Goal: Task Accomplishment & Management: Manage account settings

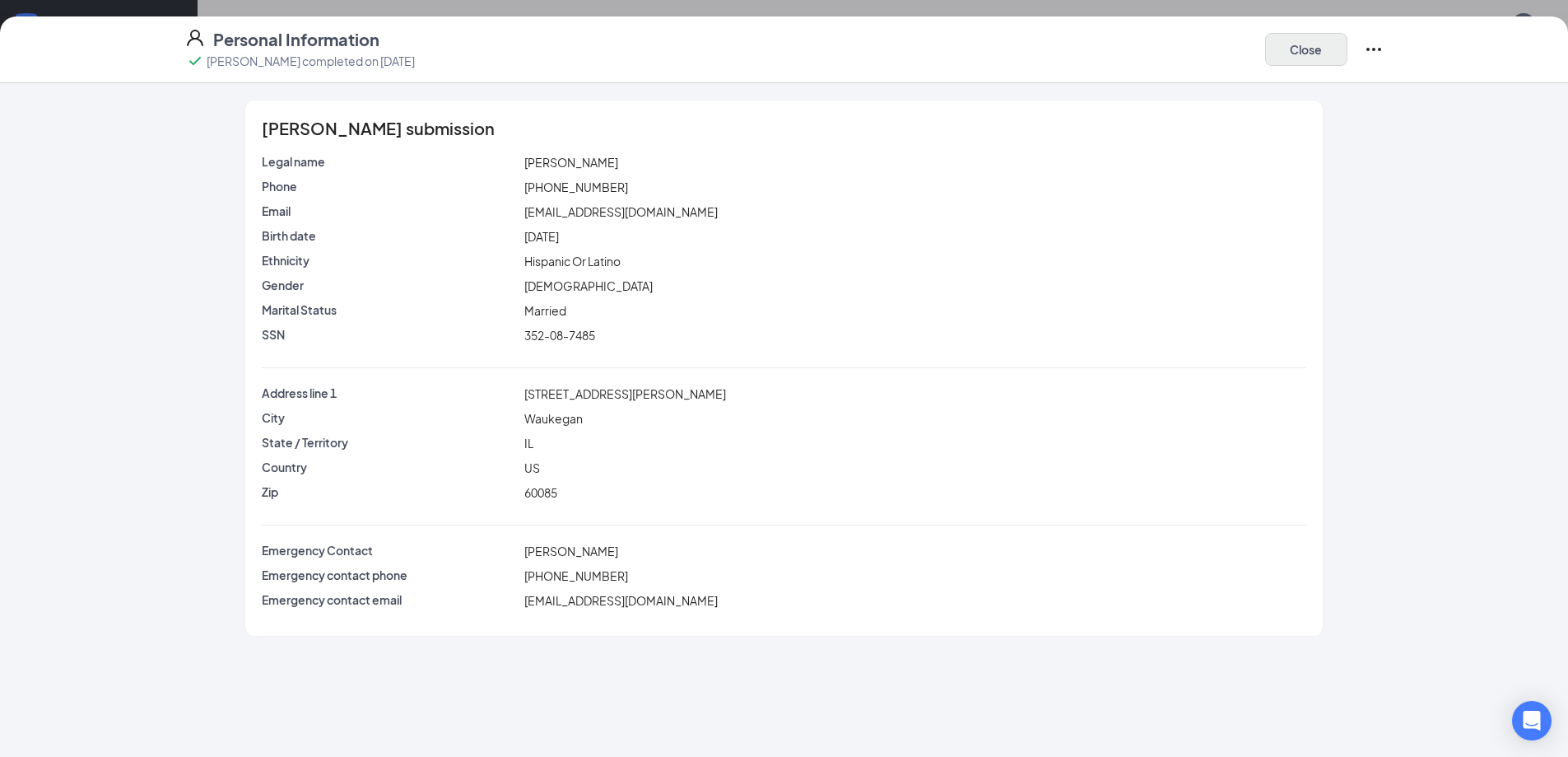
click at [1269, 54] on button "Close" at bounding box center [1306, 49] width 82 height 33
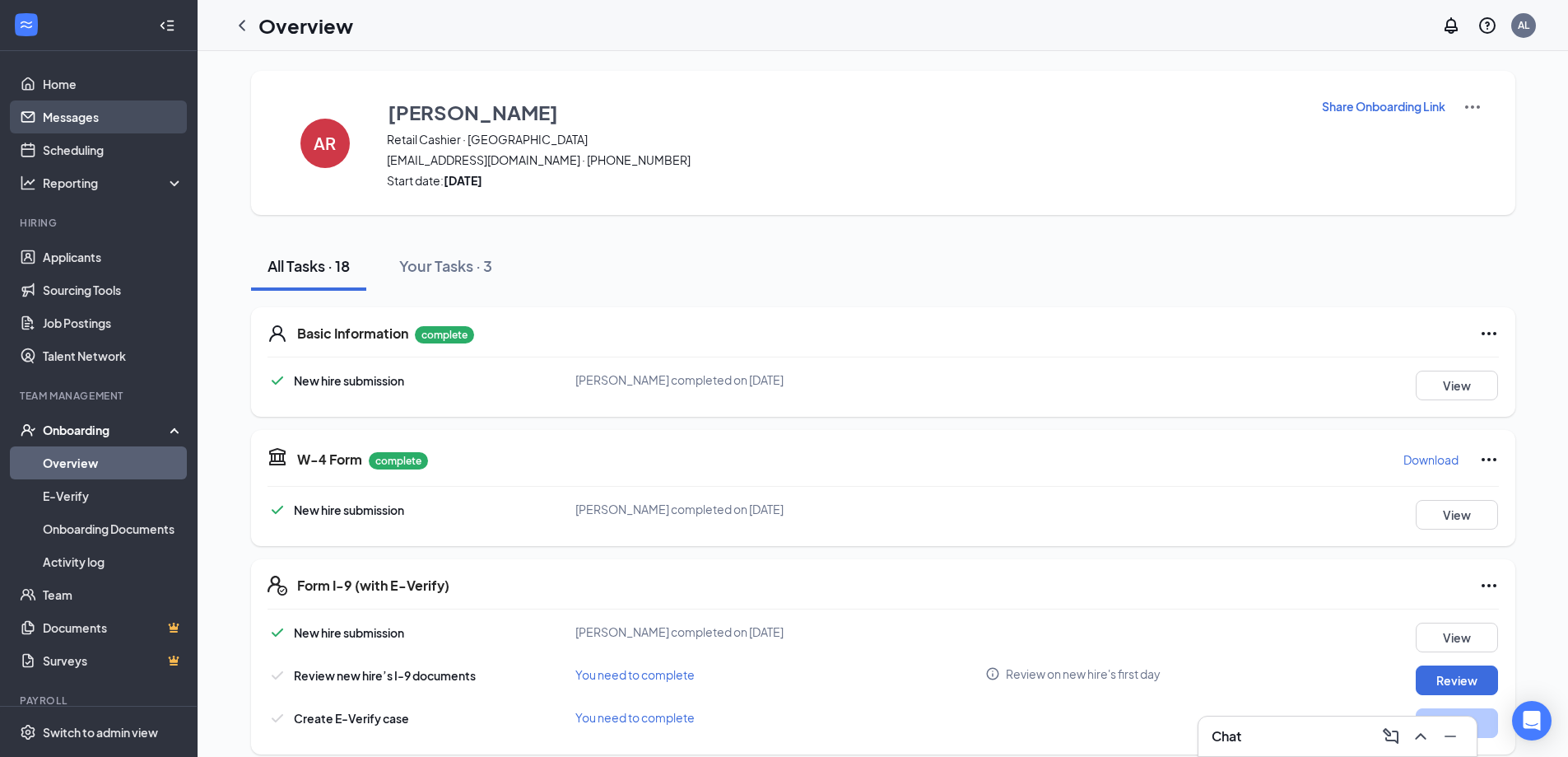
click at [109, 110] on link "Messages" at bounding box center [113, 116] width 141 height 33
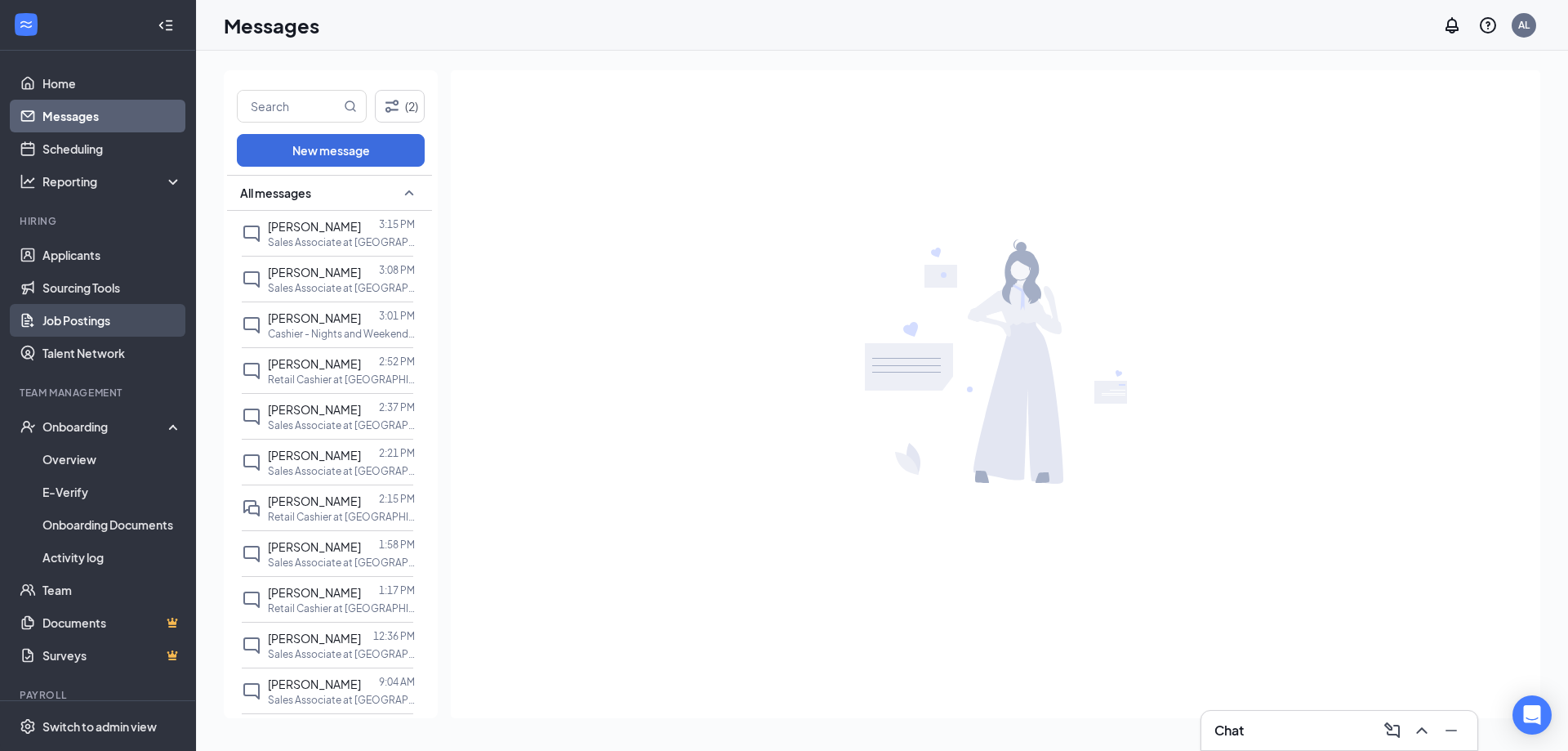
click at [77, 331] on link "Job Postings" at bounding box center [112, 319] width 140 height 33
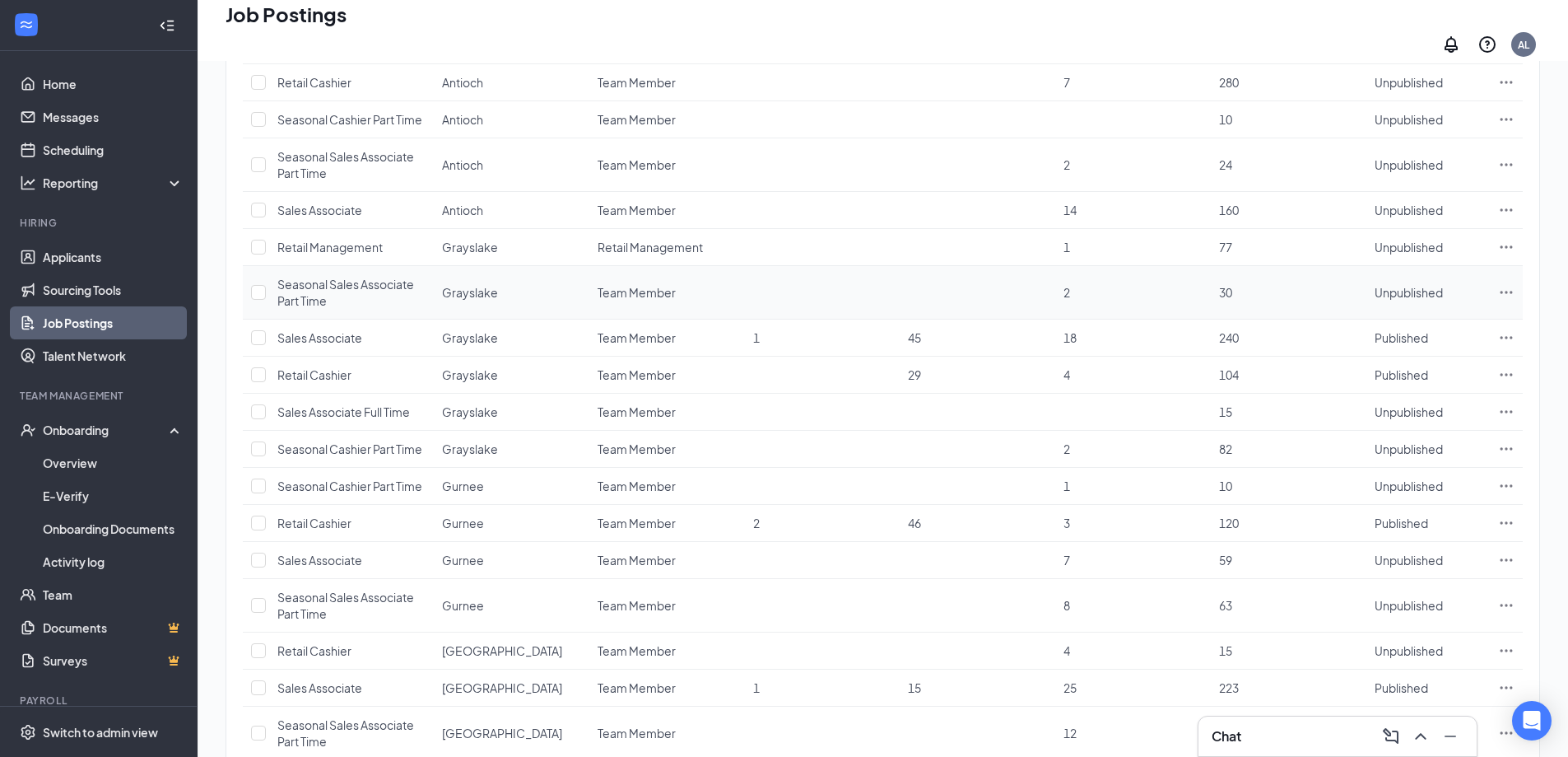
scroll to position [412, 0]
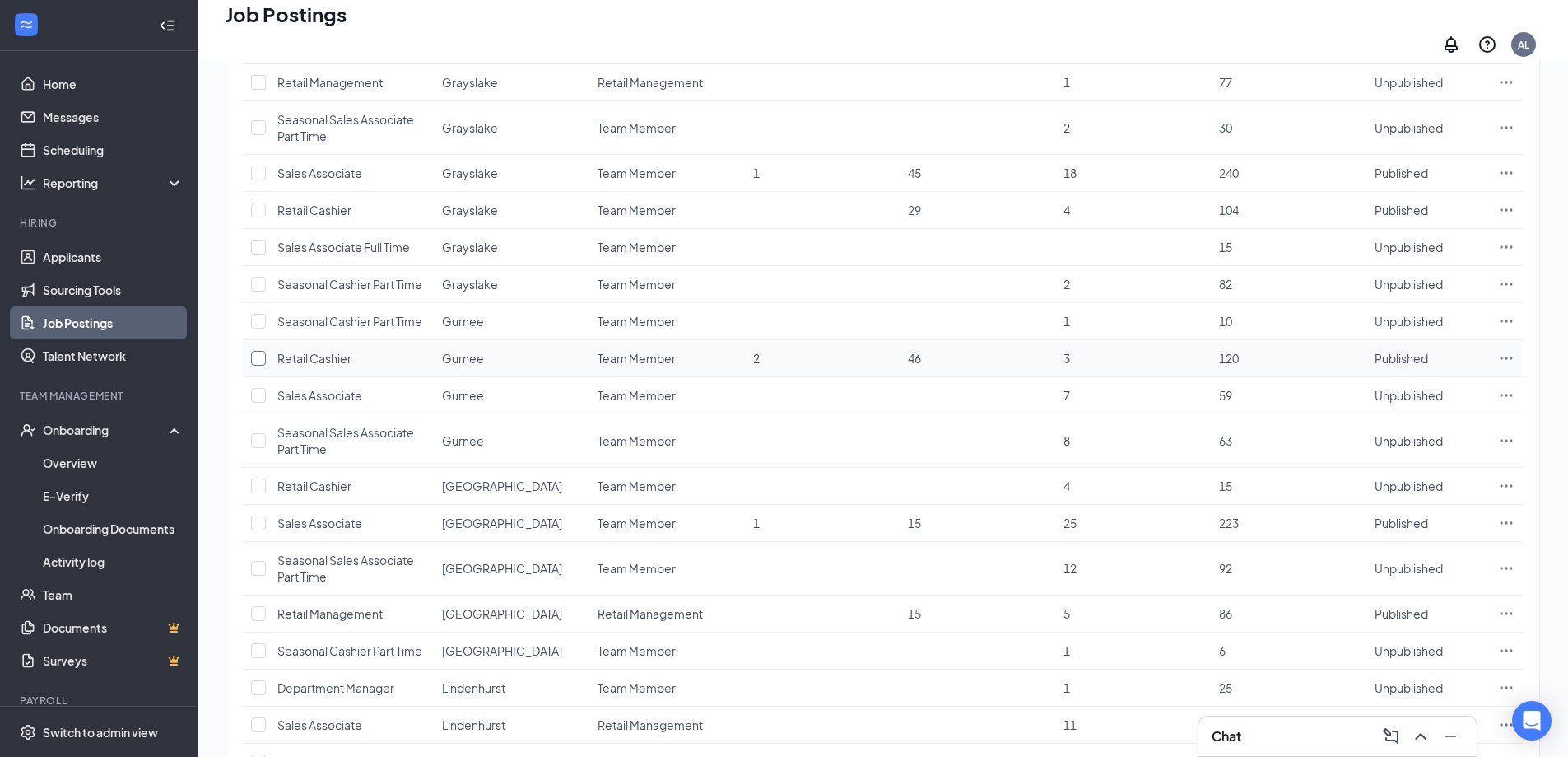
click at [256, 361] on input "checkbox" at bounding box center [258, 358] width 15 height 15
checkbox input "true"
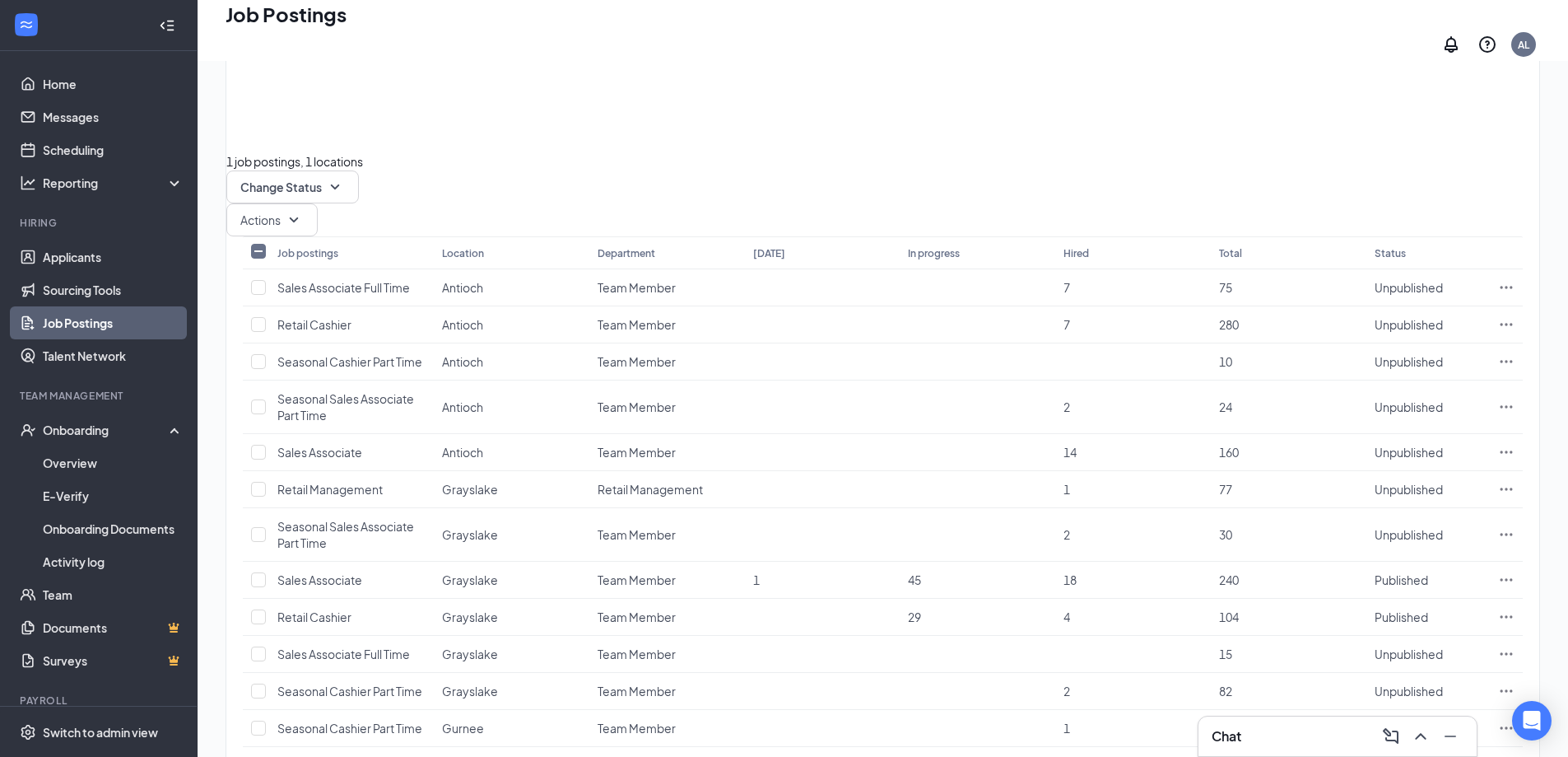
scroll to position [0, 0]
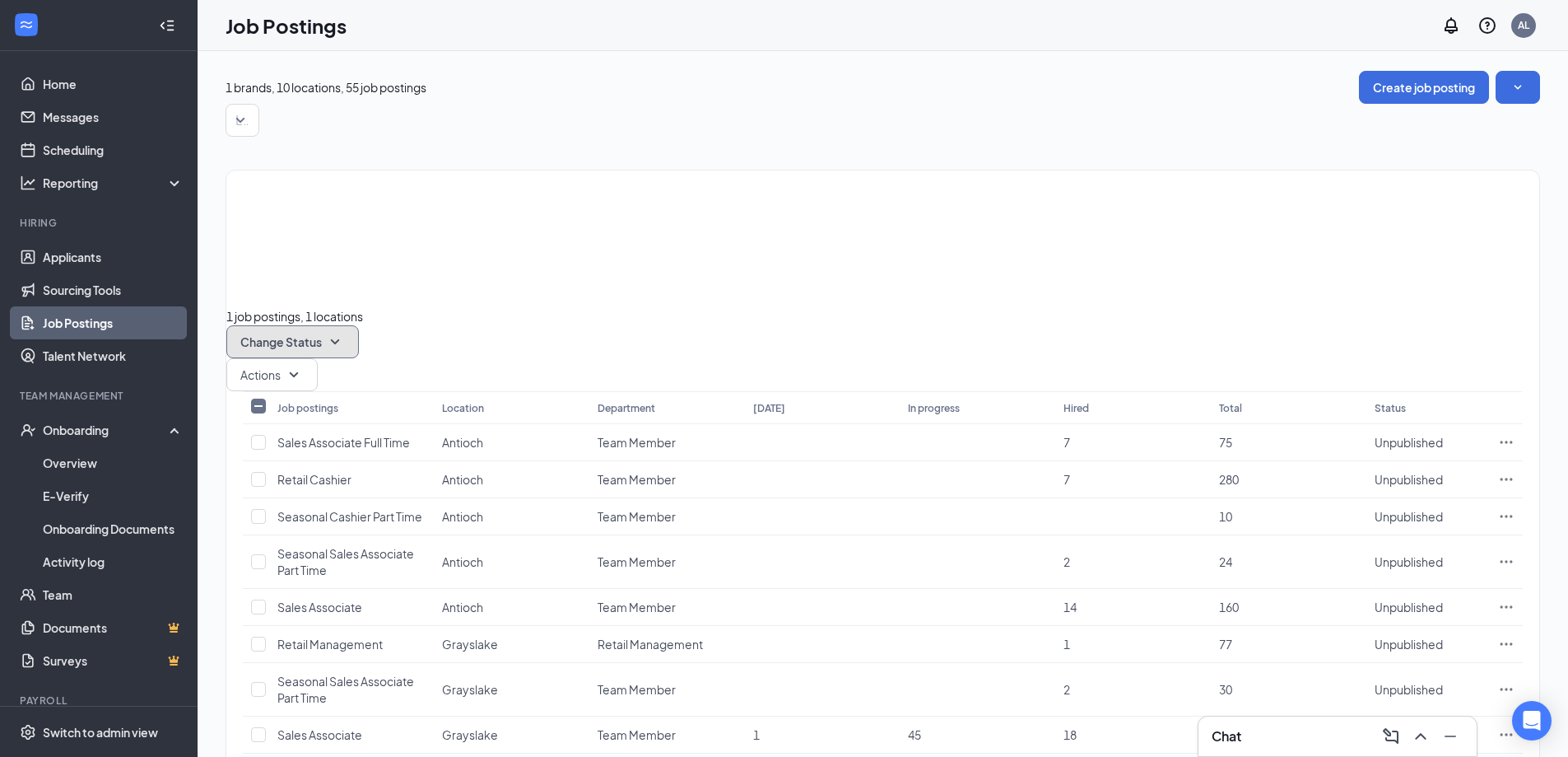
click at [322, 336] on span "Change Status" at bounding box center [281, 342] width 82 height 12
click at [473, 274] on span "Unpublish" at bounding box center [447, 266] width 54 height 15
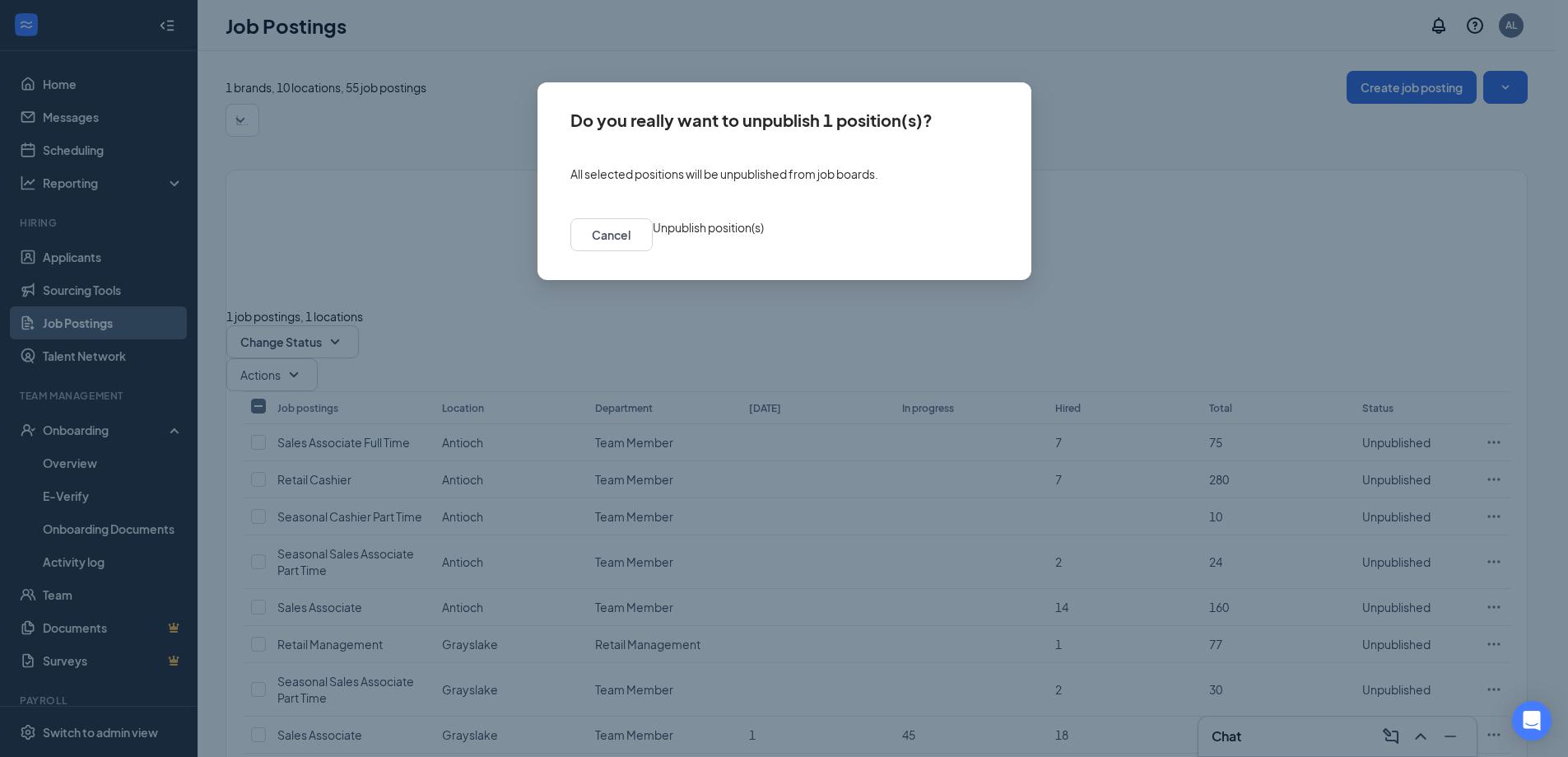
drag, startPoint x: 967, startPoint y: 243, endPoint x: 963, endPoint y: 253, distance: 10.7
click at [764, 236] on button "Unpublish position(s)" at bounding box center [708, 227] width 111 height 18
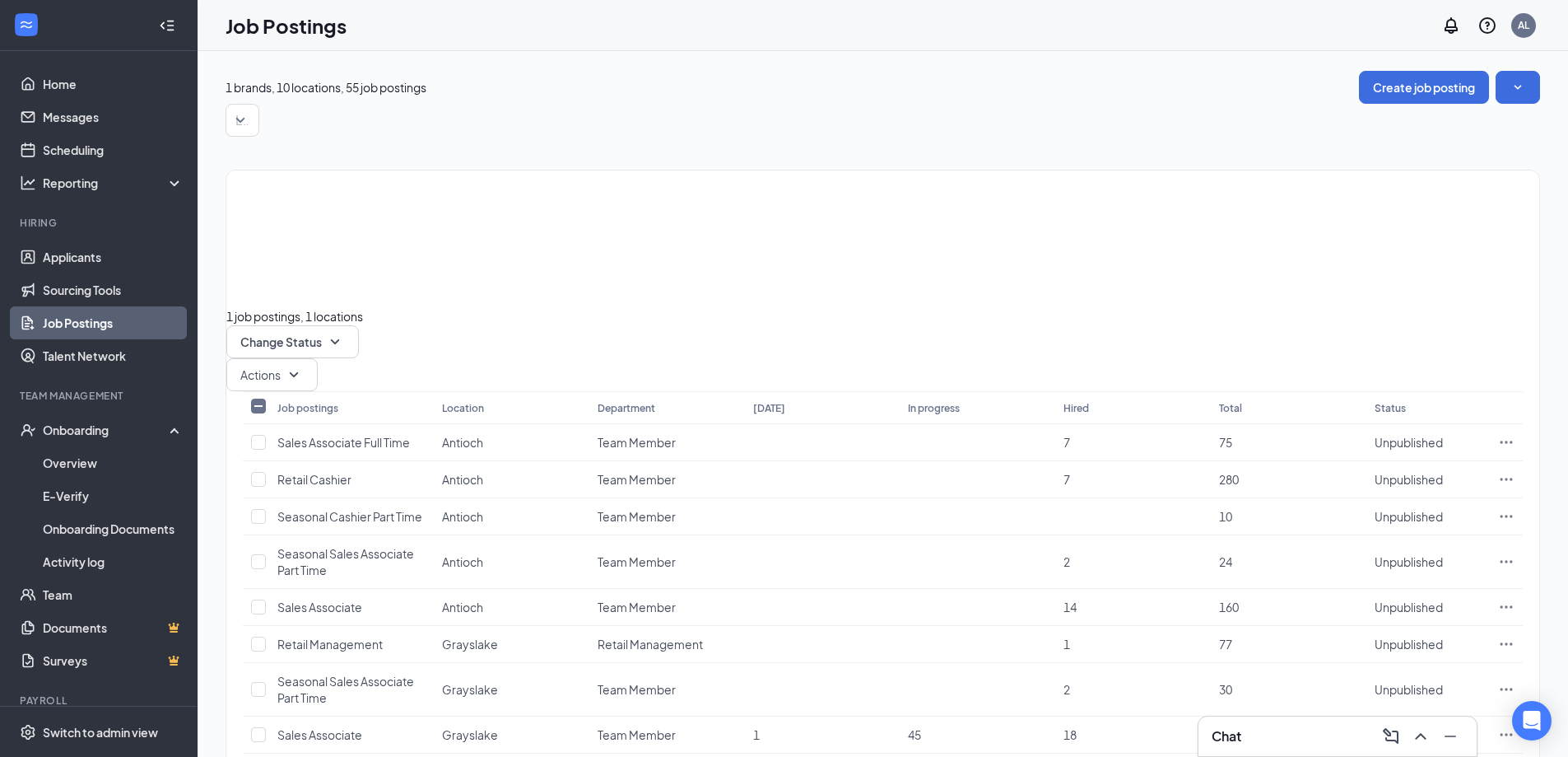
drag, startPoint x: 636, startPoint y: 136, endPoint x: 648, endPoint y: 131, distance: 12.5
click at [645, 131] on div "Locations" at bounding box center [883, 120] width 1315 height 33
